Goal: Information Seeking & Learning: Learn about a topic

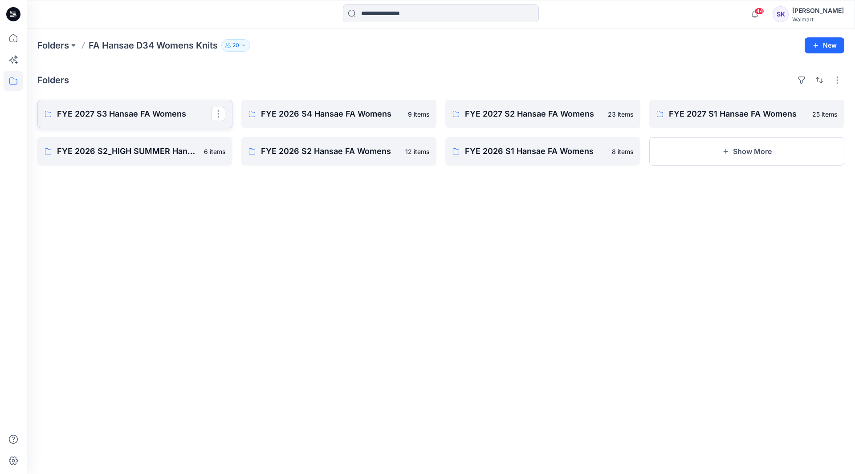
click at [130, 113] on p "FYE 2027 S3 Hansae FA Womens" at bounding box center [134, 114] width 154 height 12
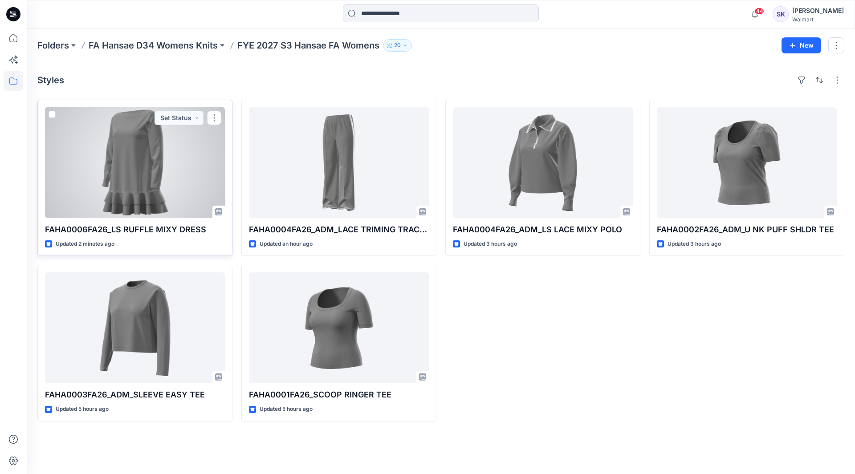
click at [145, 179] on div at bounding box center [135, 162] width 180 height 111
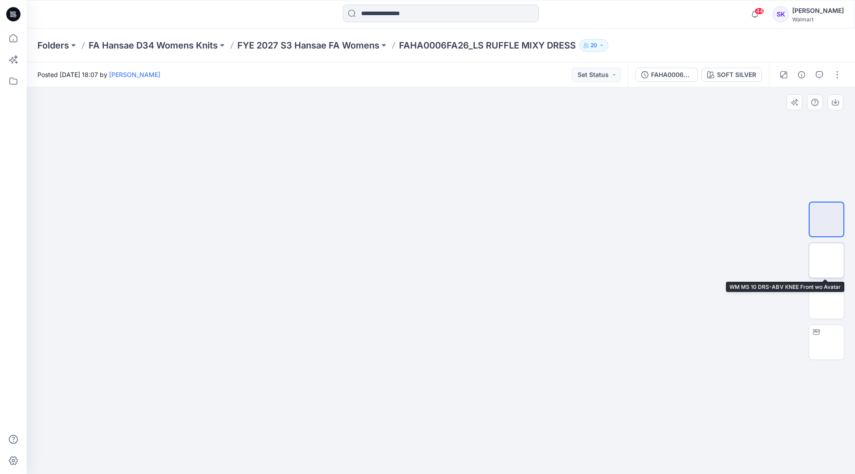
click at [827, 261] on img at bounding box center [827, 261] width 0 height 0
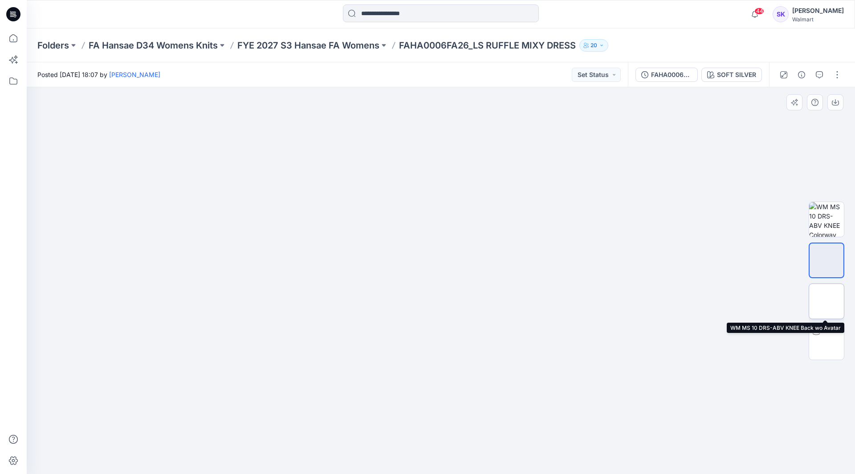
click at [827, 302] on img at bounding box center [827, 302] width 0 height 0
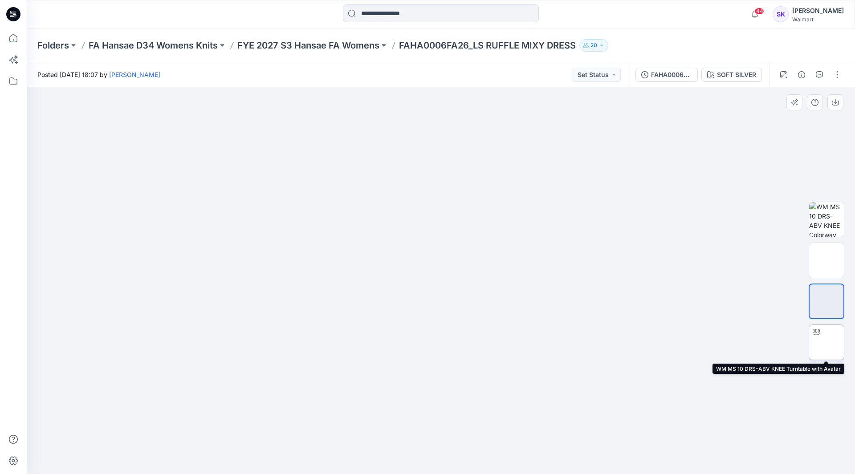
click at [827, 343] on img at bounding box center [827, 343] width 0 height 0
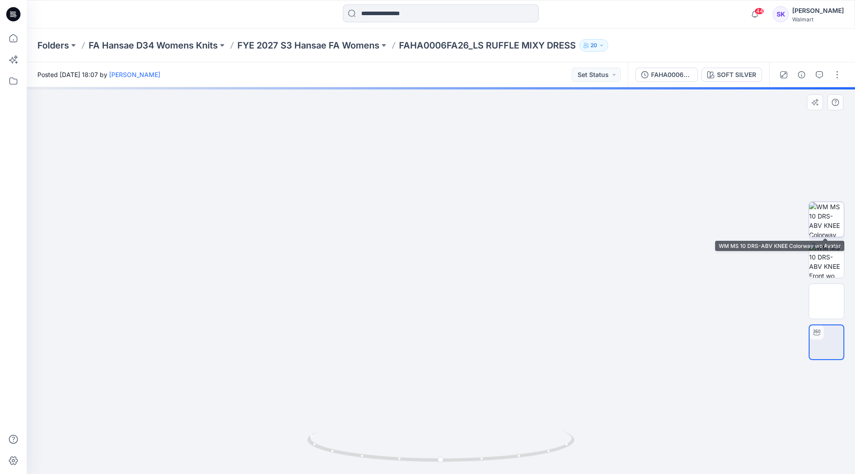
click at [824, 210] on img at bounding box center [827, 219] width 35 height 35
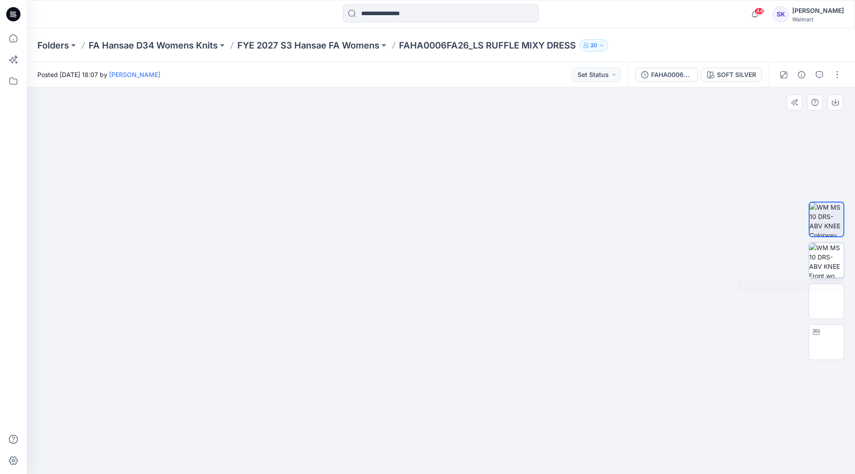
click at [823, 254] on img at bounding box center [827, 260] width 35 height 35
click at [827, 302] on img at bounding box center [827, 302] width 0 height 0
click at [827, 343] on img at bounding box center [827, 343] width 0 height 0
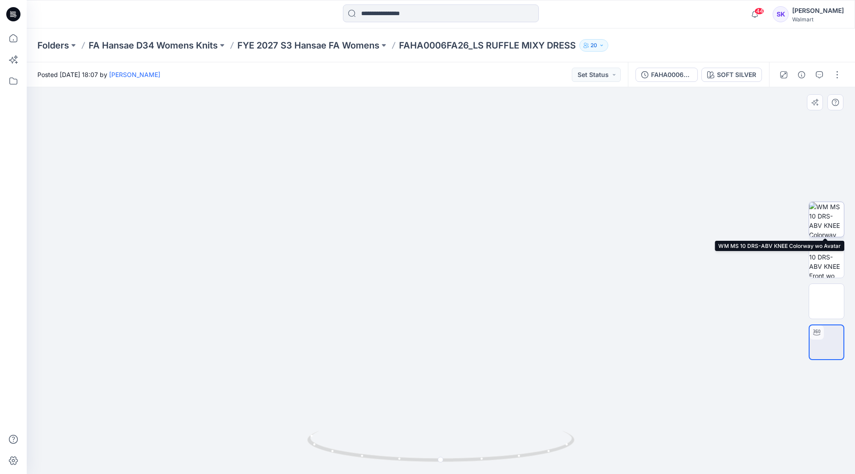
click at [826, 223] on img at bounding box center [827, 219] width 35 height 35
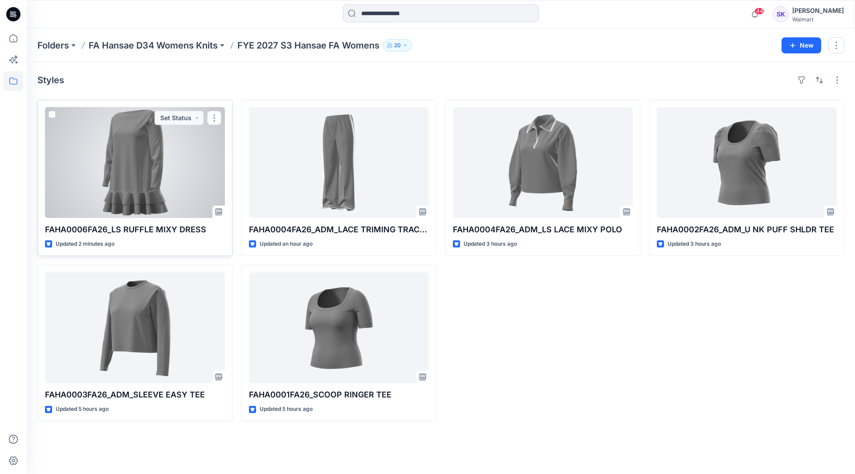
click at [143, 177] on div at bounding box center [135, 162] width 180 height 111
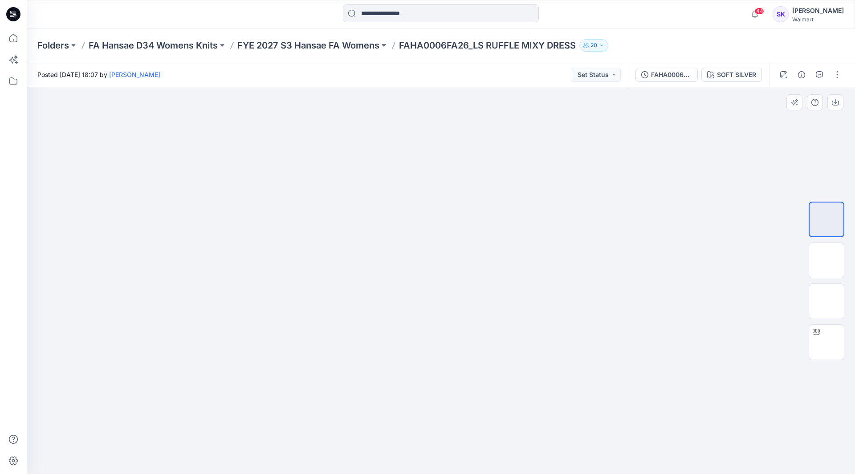
click at [432, 58] on img at bounding box center [441, 58] width 446 height 0
click at [431, 58] on img at bounding box center [441, 58] width 446 height 0
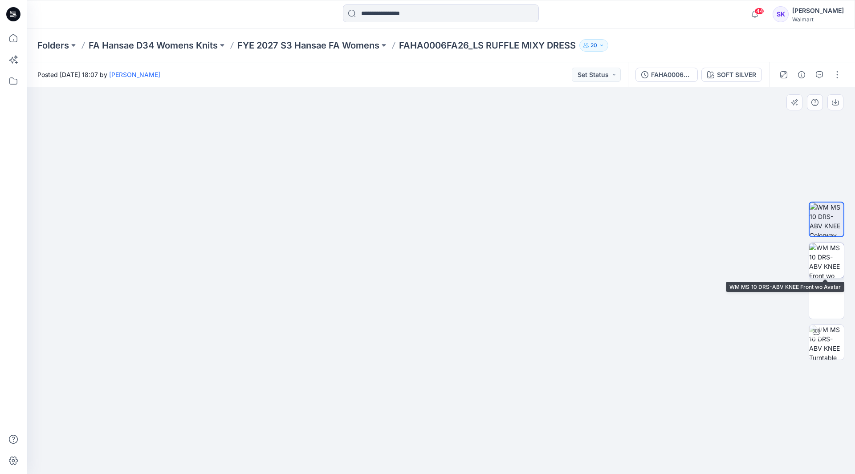
click at [821, 270] on img at bounding box center [827, 260] width 35 height 35
click at [820, 341] on img at bounding box center [827, 342] width 35 height 35
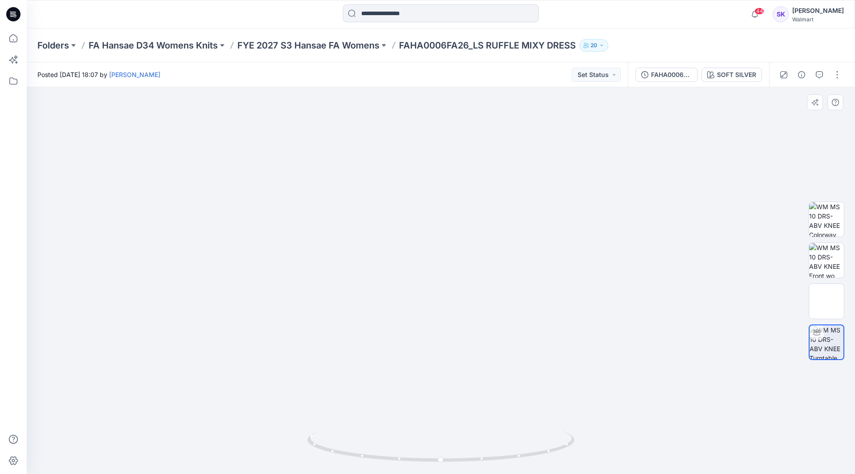
drag, startPoint x: 474, startPoint y: 107, endPoint x: 452, endPoint y: 246, distance: 141.3
click at [58, 17] on div at bounding box center [130, 14] width 207 height 20
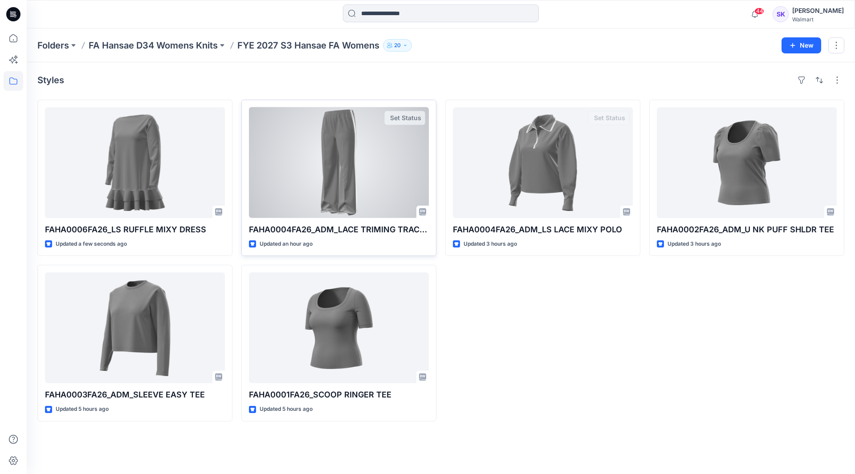
click at [351, 150] on div at bounding box center [339, 162] width 180 height 111
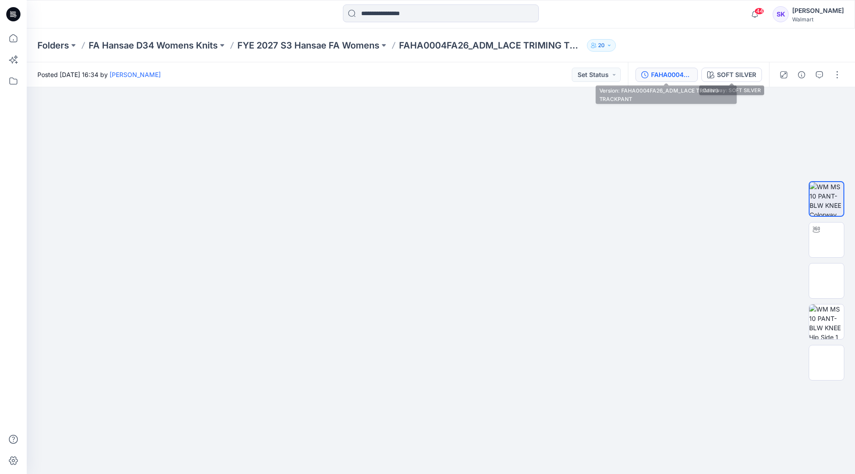
click at [690, 72] on div "FAHA0004FA26_ADM_LACE TRIMING TRACKPANT" at bounding box center [671, 75] width 41 height 10
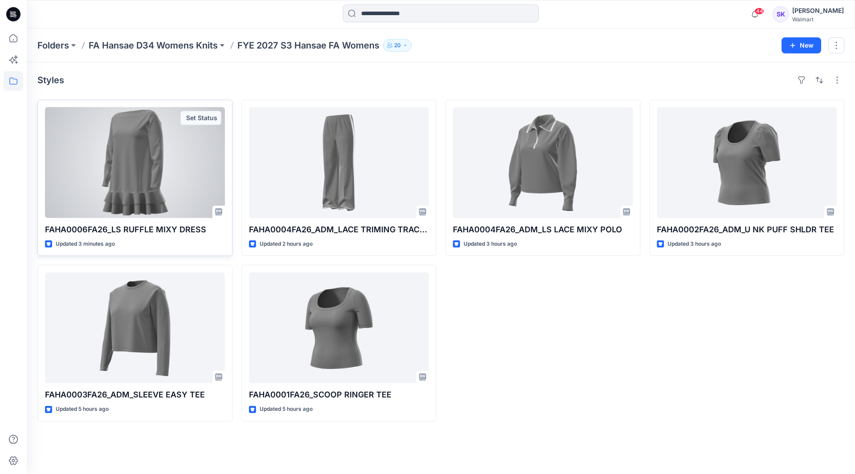
click at [171, 195] on div at bounding box center [135, 162] width 180 height 111
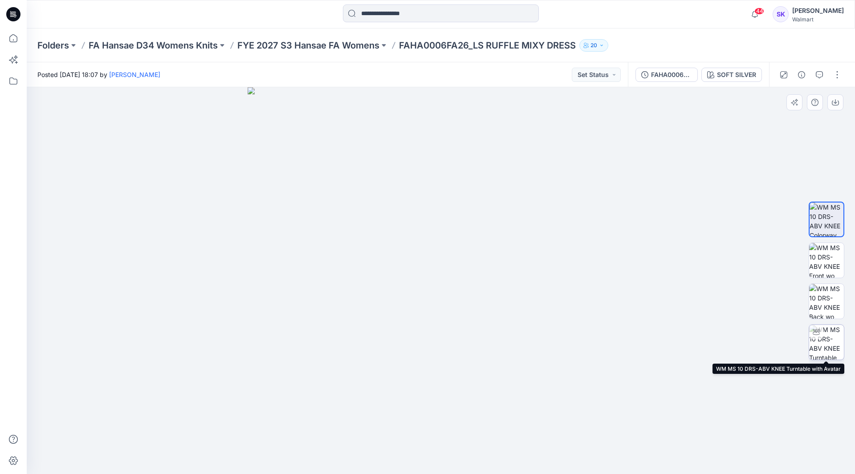
click at [820, 339] on div at bounding box center [817, 332] width 14 height 14
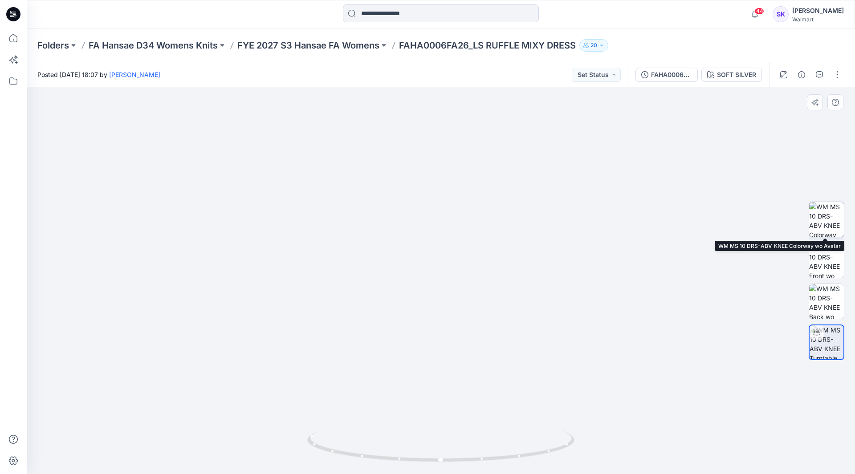
click at [826, 221] on img at bounding box center [827, 219] width 35 height 35
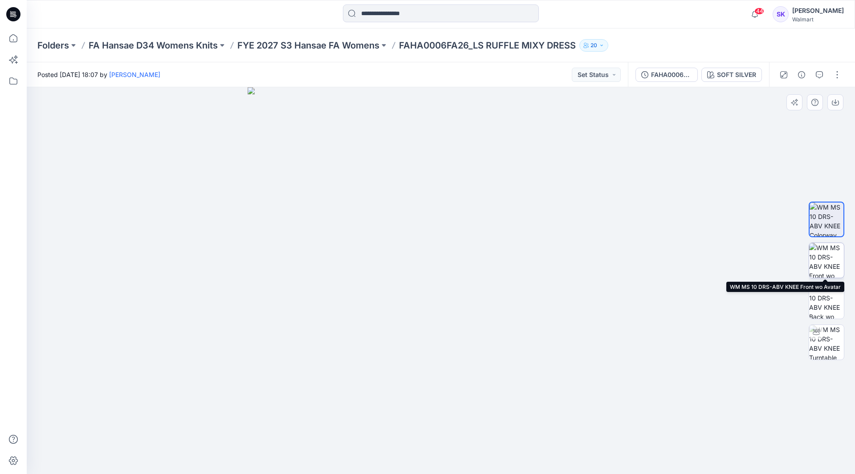
click at [833, 259] on img at bounding box center [827, 260] width 35 height 35
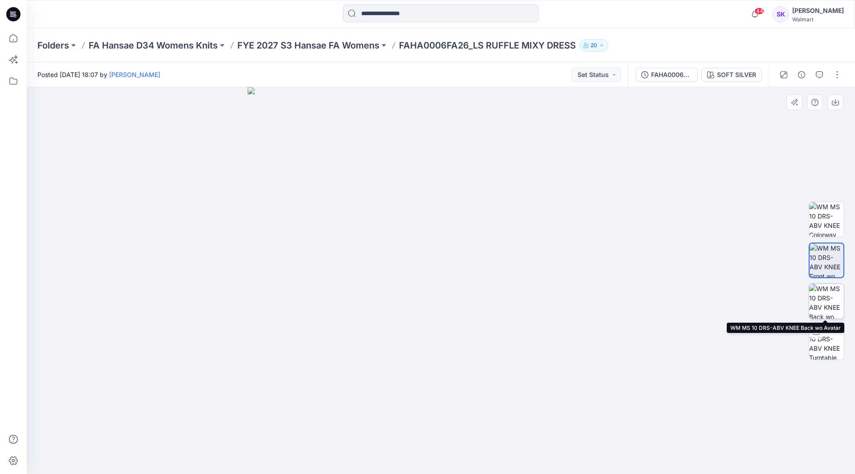
click at [836, 308] on img at bounding box center [827, 301] width 35 height 35
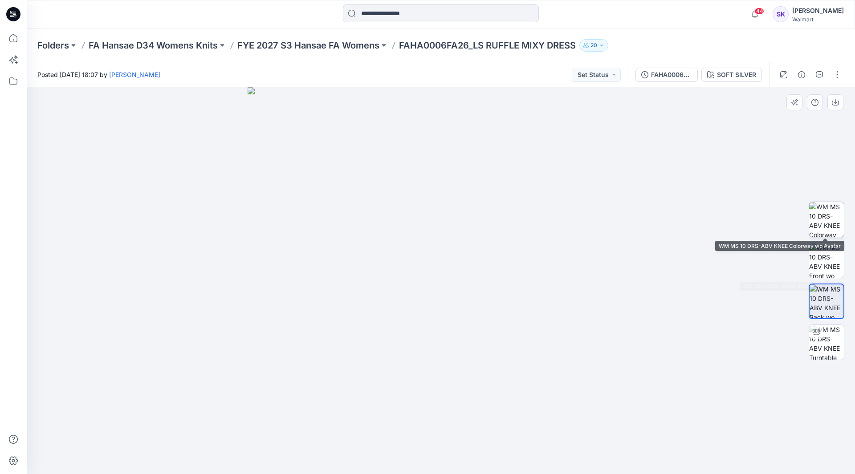
click at [829, 207] on img at bounding box center [827, 219] width 35 height 35
